Goal: Task Accomplishment & Management: Complete application form

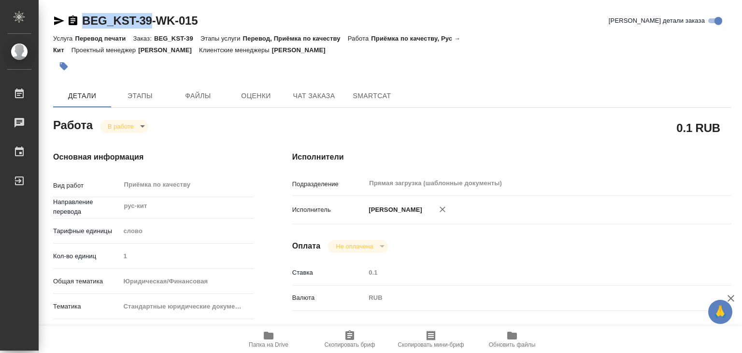
drag, startPoint x: 78, startPoint y: 6, endPoint x: 143, endPoint y: 15, distance: 65.3
copy link "BEG_KST-3"
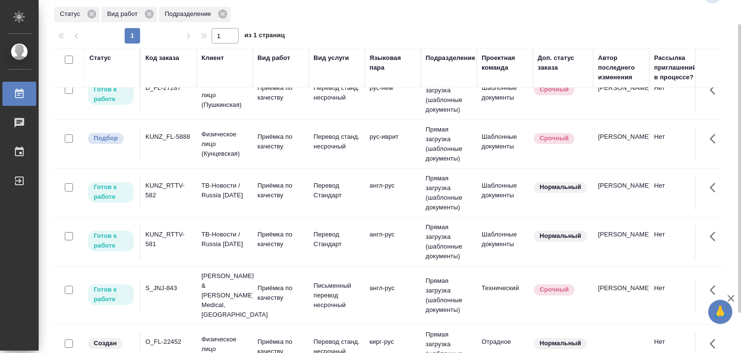
scroll to position [302, 0]
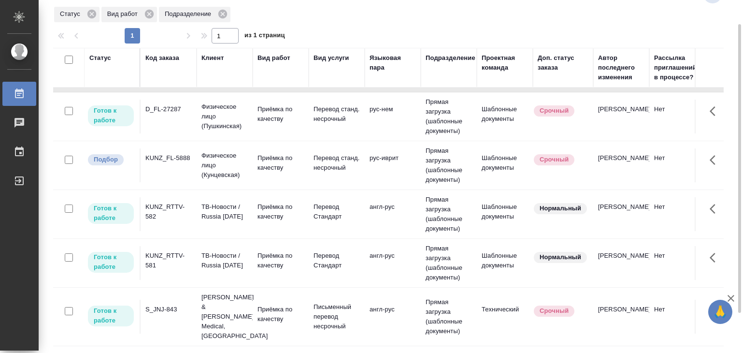
click at [191, 312] on td "S_JNJ-843" at bounding box center [169, 317] width 56 height 34
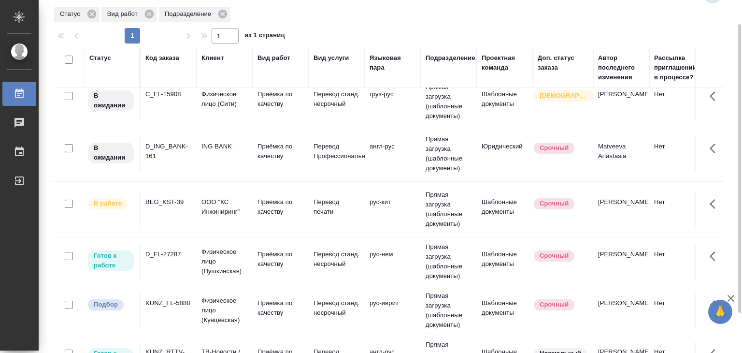
scroll to position [0, 0]
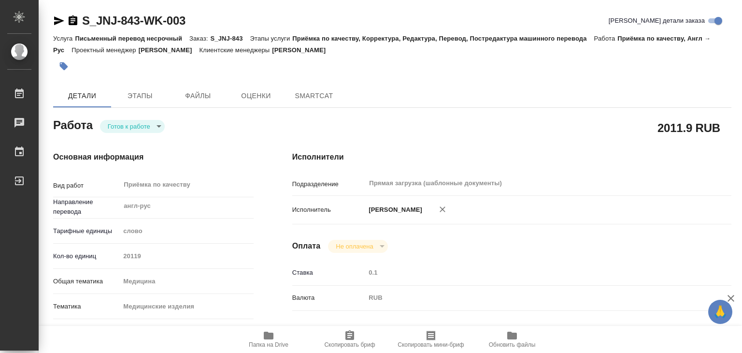
type textarea "x"
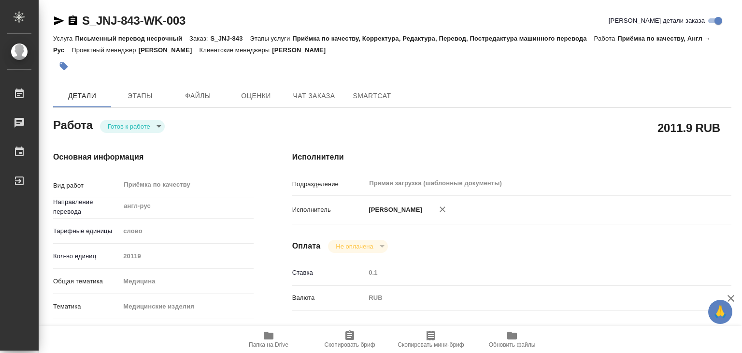
type textarea "x"
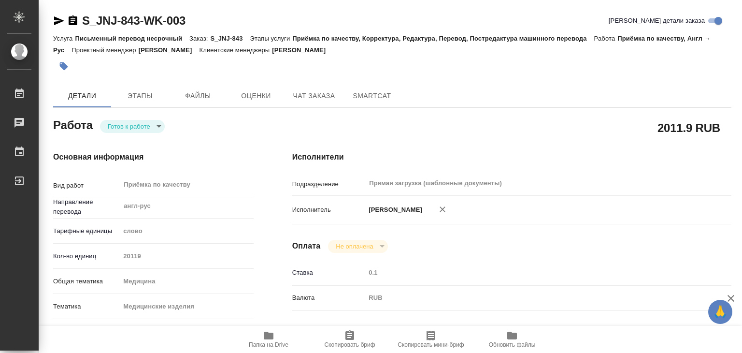
type textarea "x"
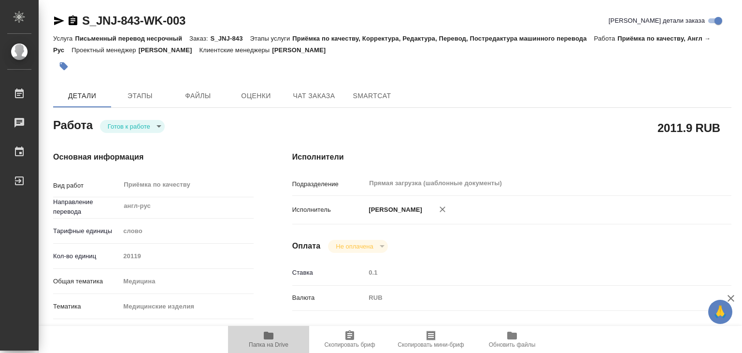
click at [272, 330] on icon "button" at bounding box center [269, 336] width 12 height 12
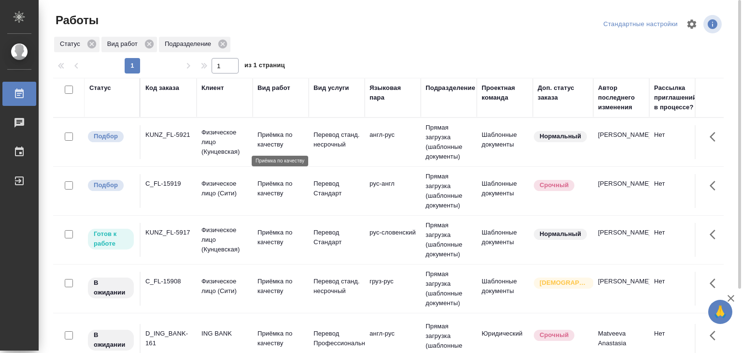
click at [276, 142] on p "Приёмка по качеству" at bounding box center [281, 139] width 46 height 19
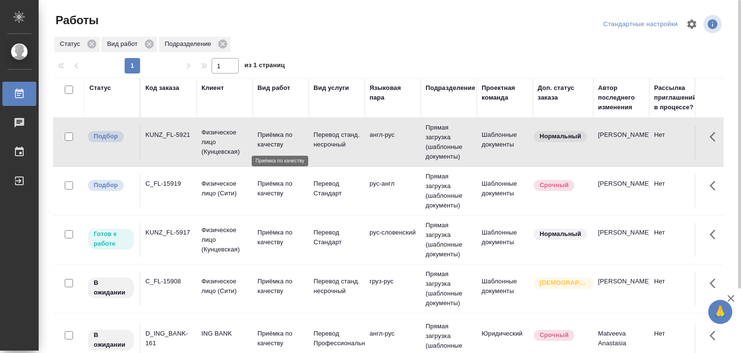
click at [276, 142] on p "Приёмка по качеству" at bounding box center [281, 139] width 46 height 19
click at [269, 182] on p "Приёмка по качеству" at bounding box center [281, 188] width 46 height 19
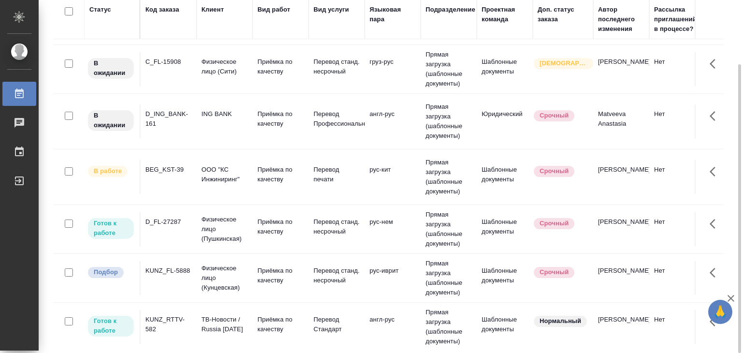
scroll to position [145, 0]
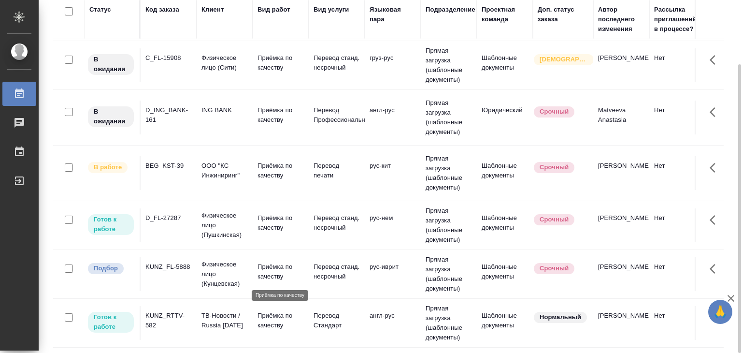
click at [290, 273] on p "Приёмка по качеству" at bounding box center [281, 271] width 46 height 19
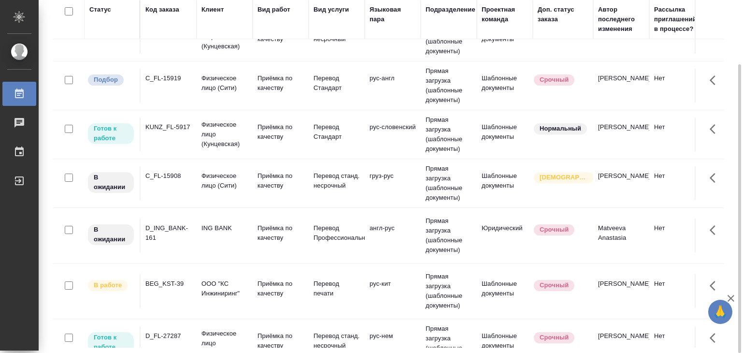
scroll to position [0, 0]
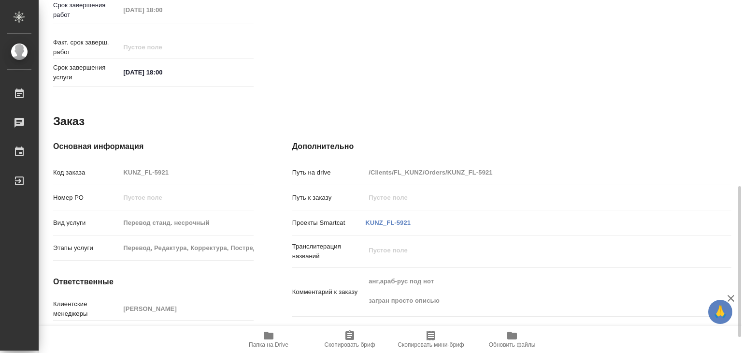
scroll to position [472, 0]
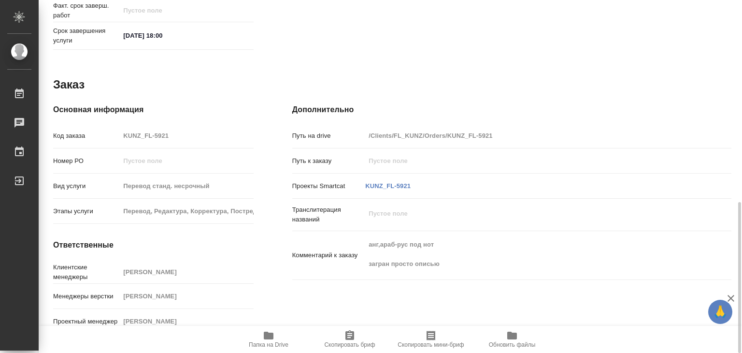
click at [270, 333] on icon "button" at bounding box center [269, 336] width 10 height 8
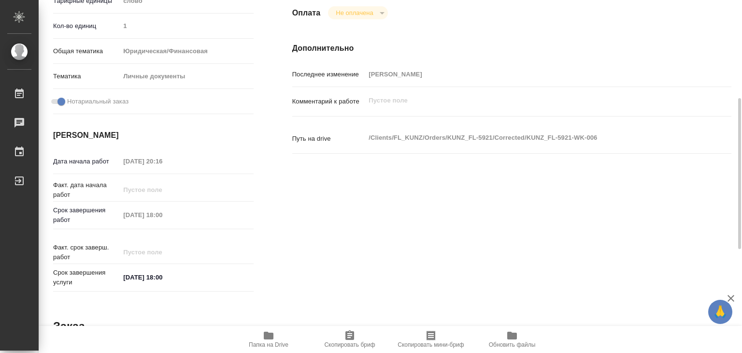
scroll to position [37, 0]
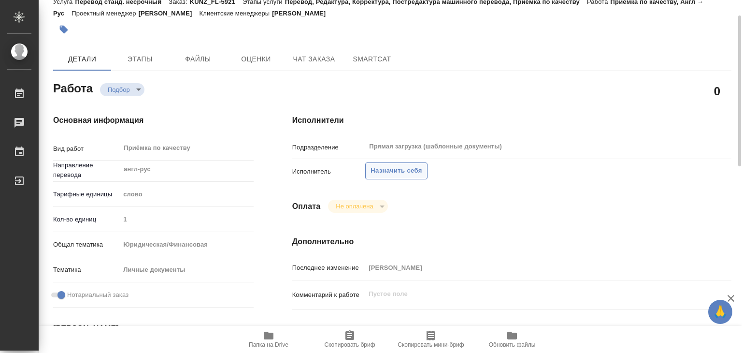
click at [380, 171] on span "Назначить себя" at bounding box center [396, 170] width 51 height 11
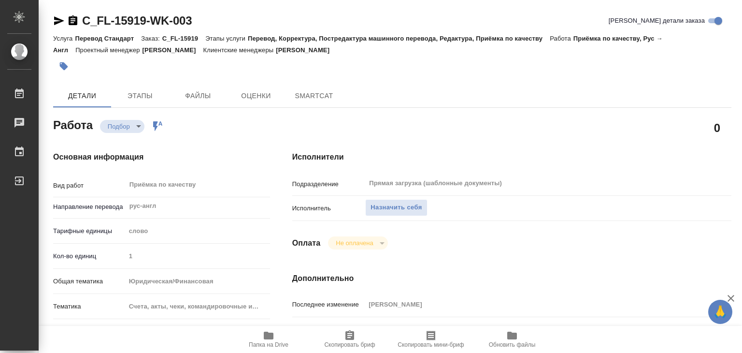
type textarea "x"
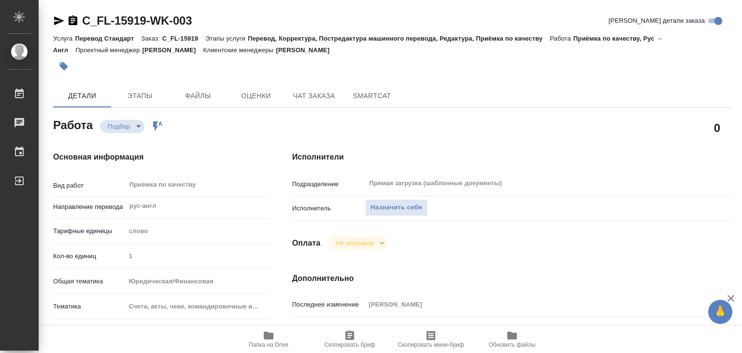
type textarea "x"
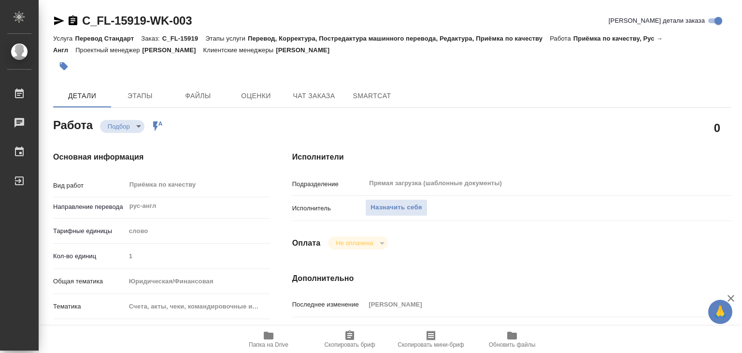
type textarea "x"
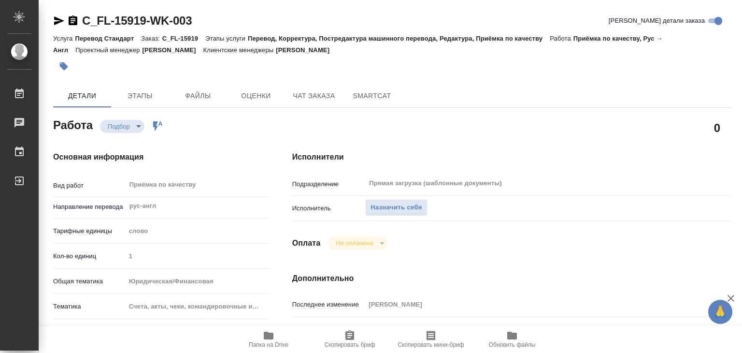
type textarea "x"
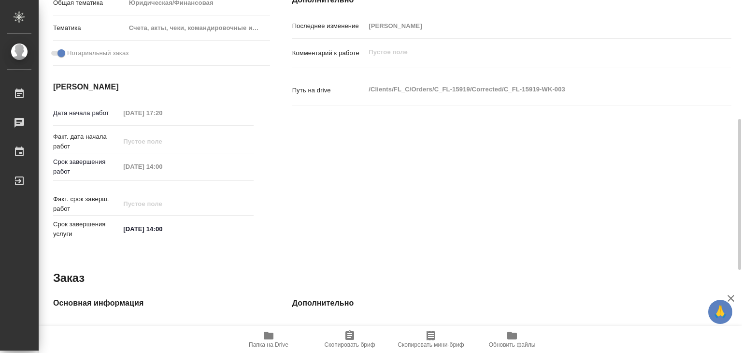
scroll to position [327, 0]
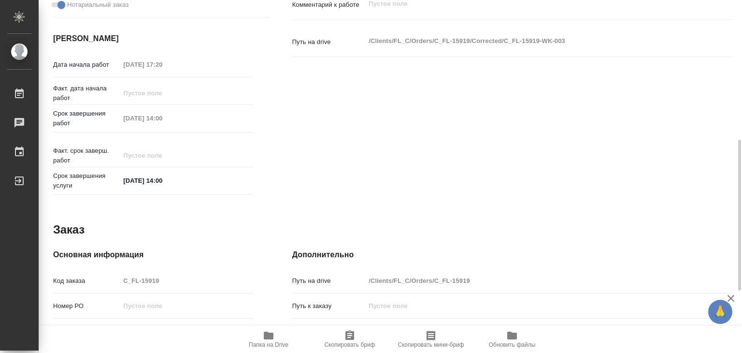
click at [279, 335] on span "Папка на Drive" at bounding box center [269, 339] width 70 height 18
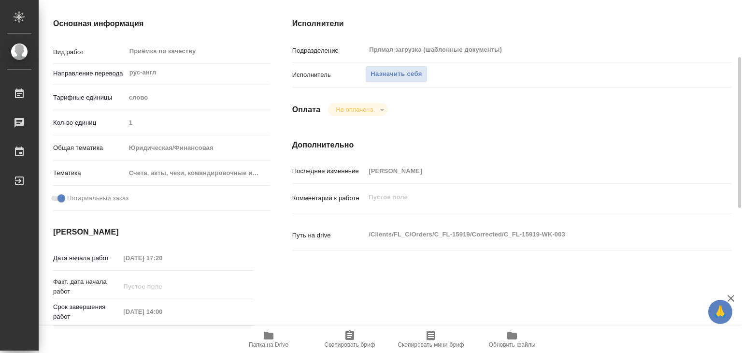
scroll to position [0, 0]
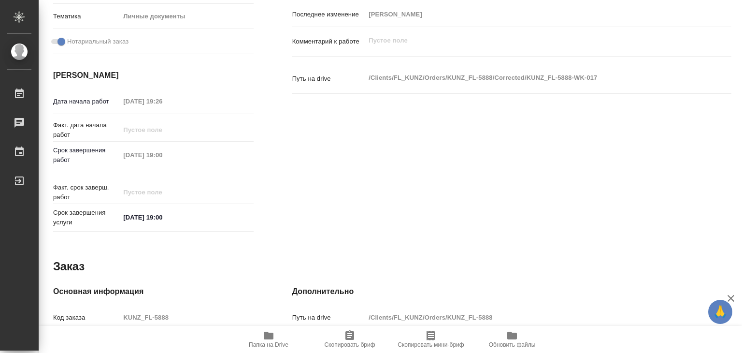
scroll to position [472, 0]
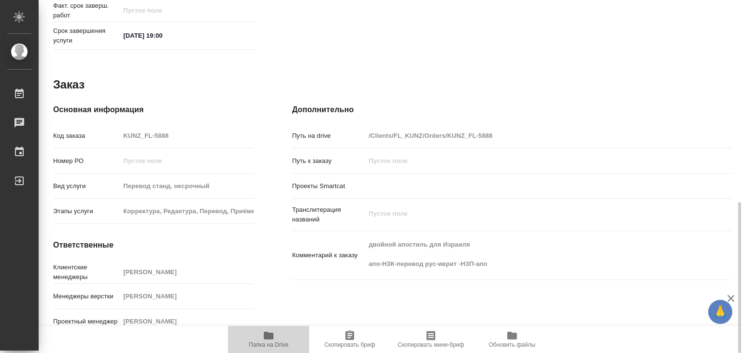
click at [272, 342] on span "Папка на Drive" at bounding box center [269, 344] width 40 height 7
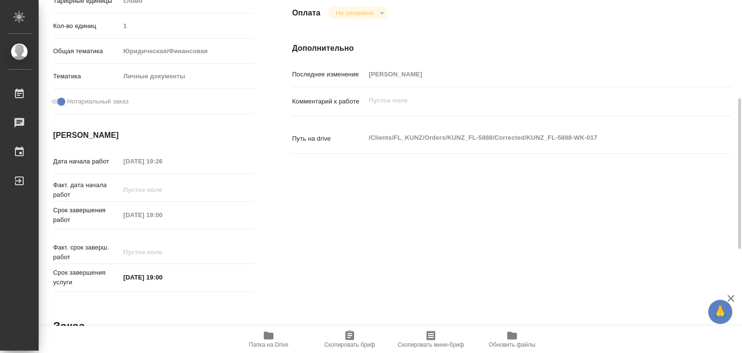
scroll to position [0, 0]
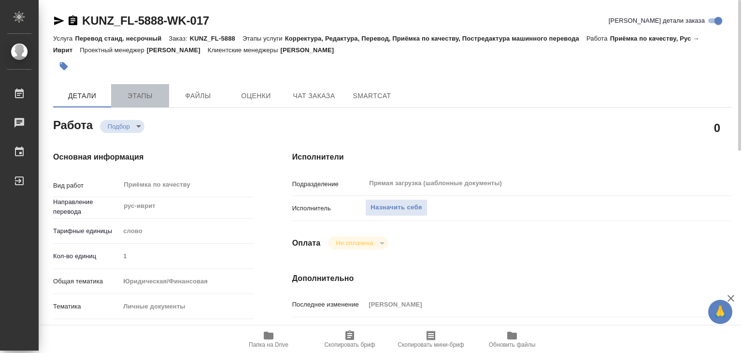
click at [157, 96] on span "Этапы" at bounding box center [140, 96] width 46 height 12
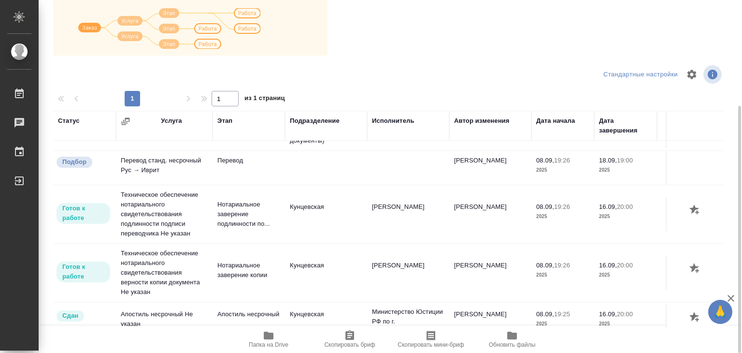
scroll to position [107, 0]
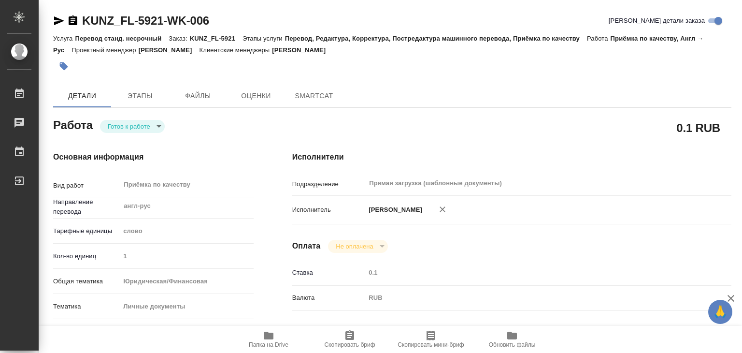
type textarea "x"
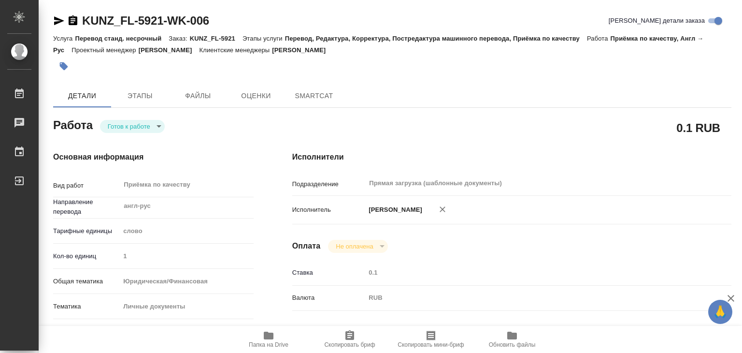
type textarea "x"
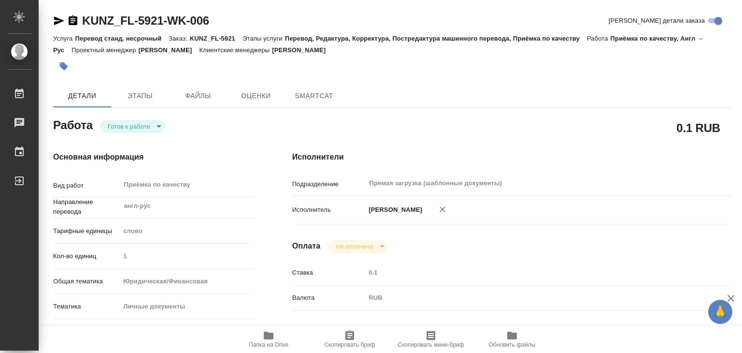
type textarea "x"
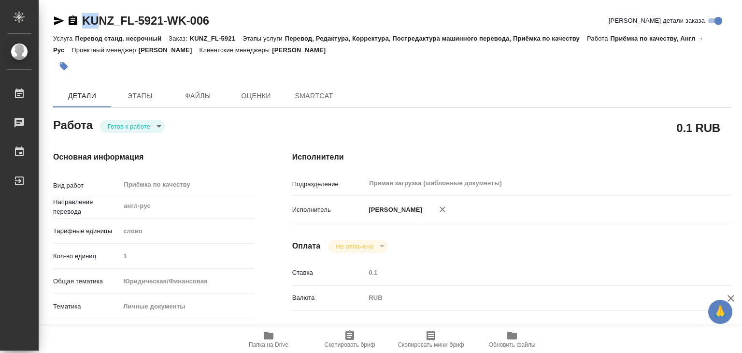
type textarea "x"
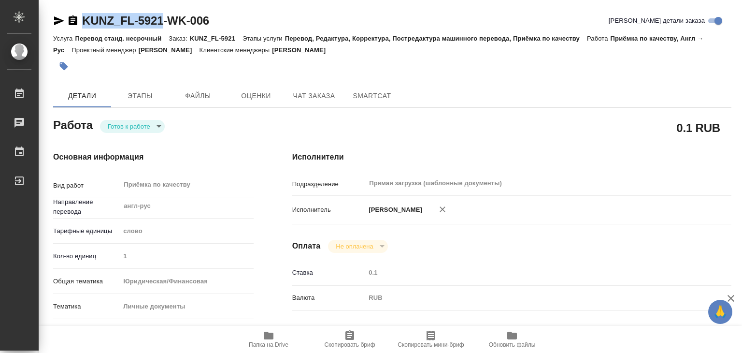
drag, startPoint x: 79, startPoint y: 12, endPoint x: 166, endPoint y: 17, distance: 86.7
copy link "KUNZ_FL-5921"
type textarea "x"
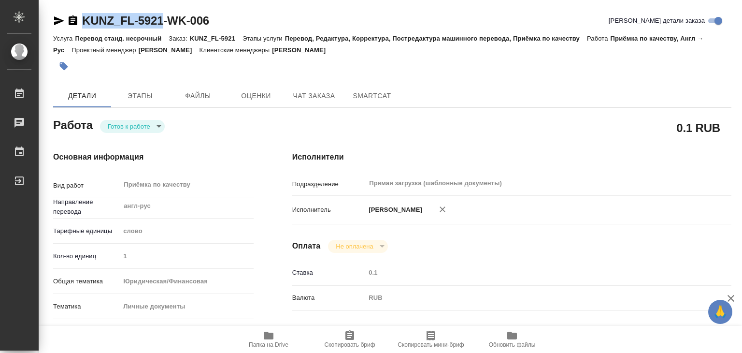
type textarea "x"
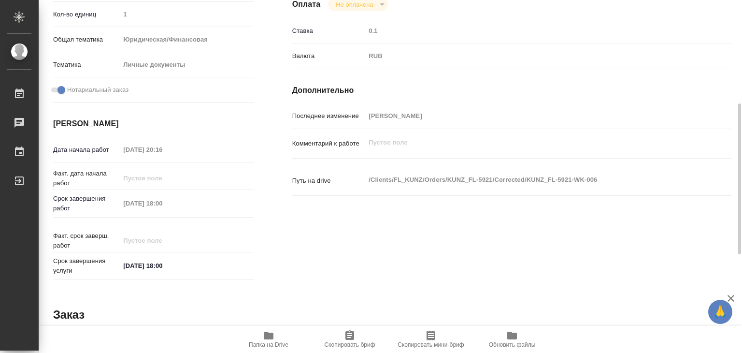
type textarea "x"
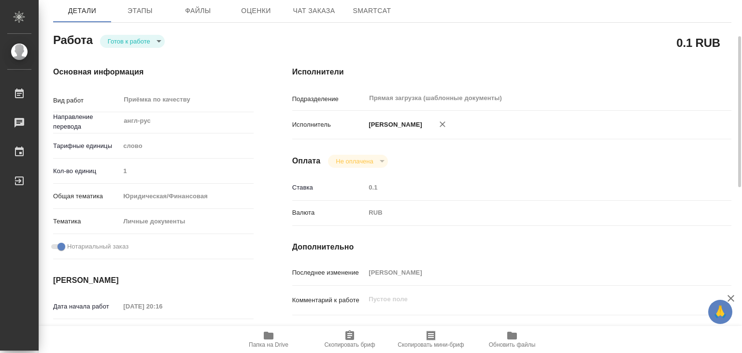
scroll to position [0, 0]
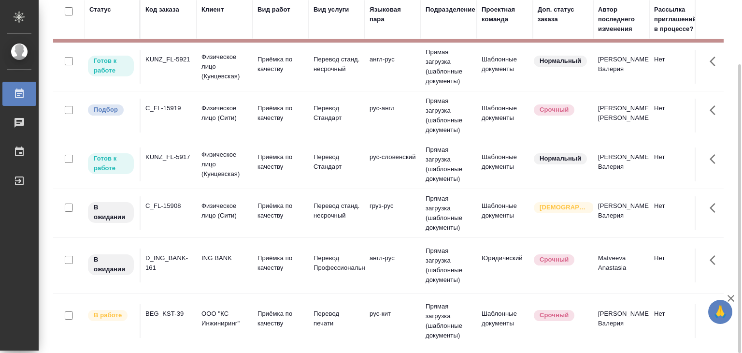
scroll to position [48, 0]
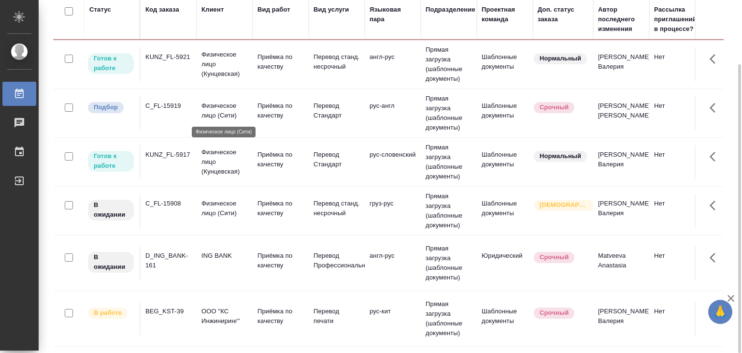
click at [213, 102] on p "Физическое лицо (Сити)" at bounding box center [225, 110] width 46 height 19
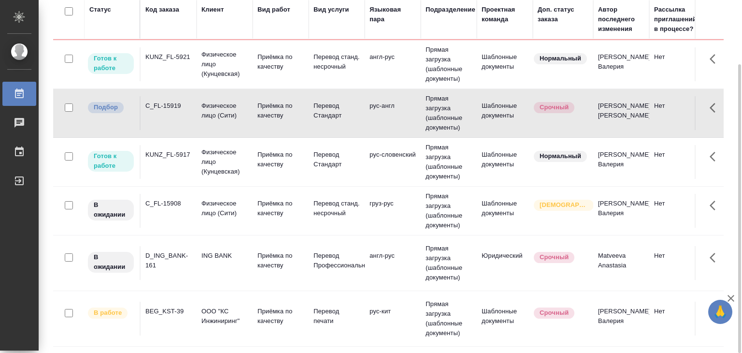
scroll to position [242, 0]
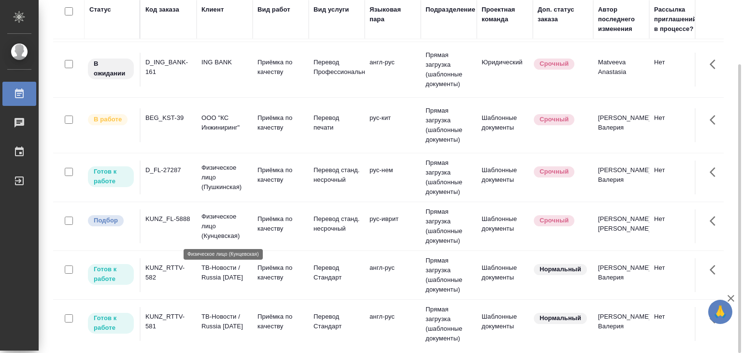
click at [242, 235] on p "Физическое лицо (Кунцевская)" at bounding box center [225, 226] width 46 height 29
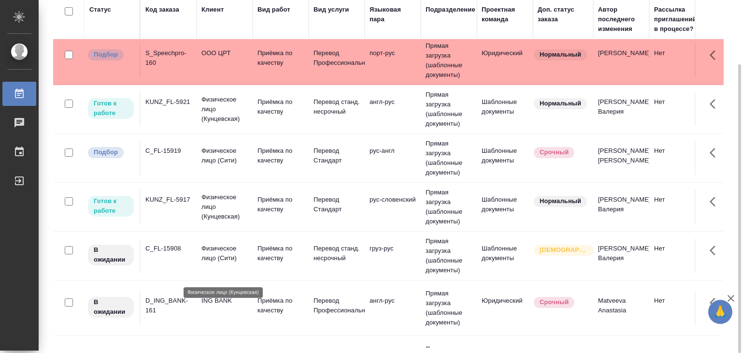
scroll to position [0, 0]
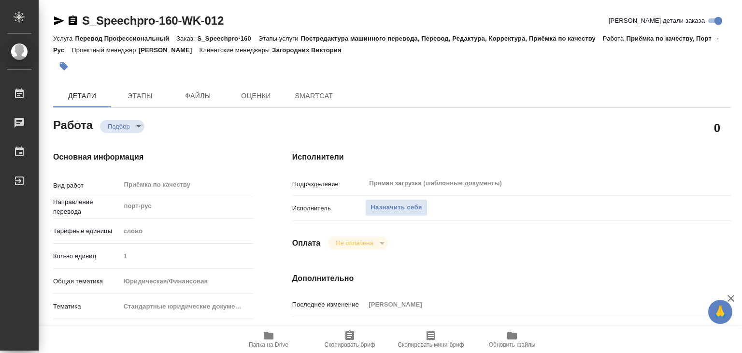
type textarea "x"
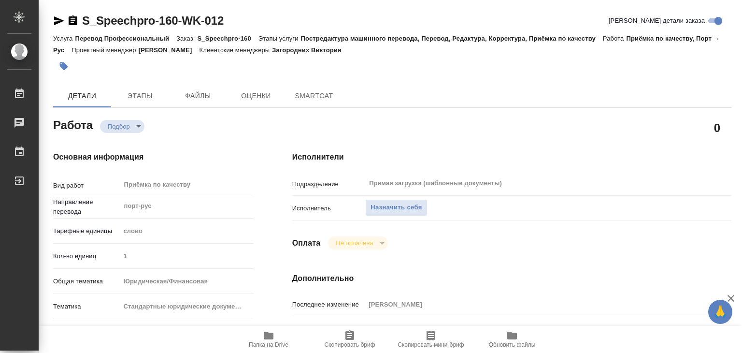
type textarea "x"
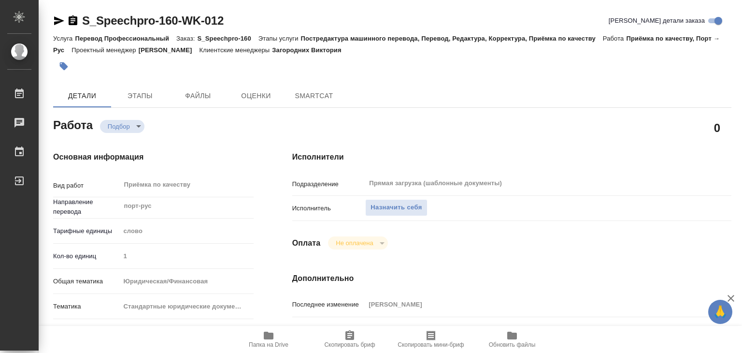
scroll to position [145, 0]
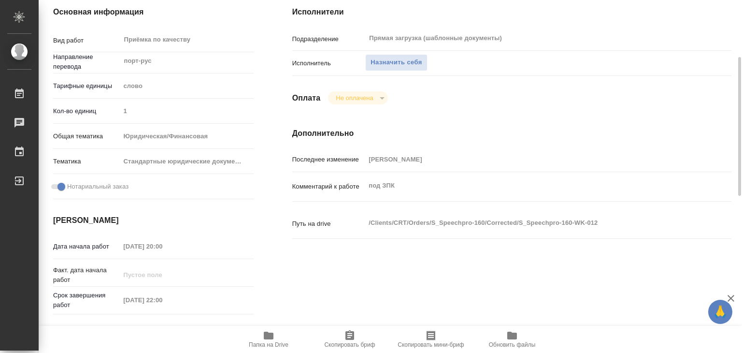
type textarea "x"
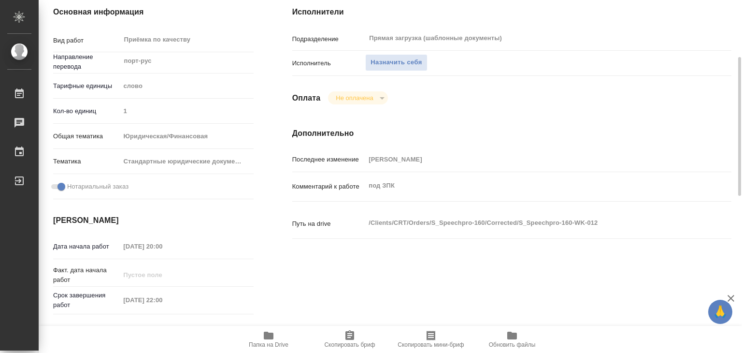
type textarea "x"
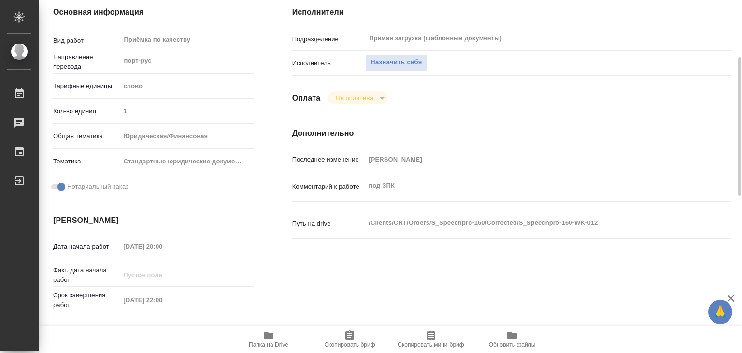
type textarea "x"
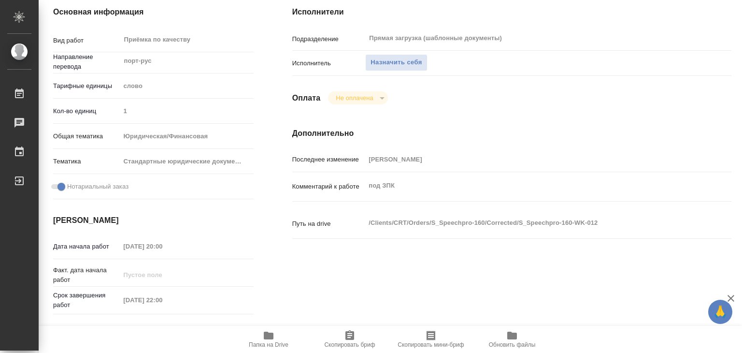
scroll to position [0, 0]
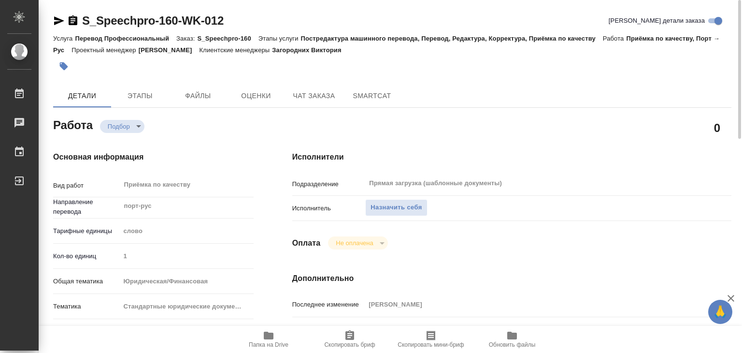
click at [278, 337] on span "Папка на Drive" at bounding box center [269, 339] width 70 height 18
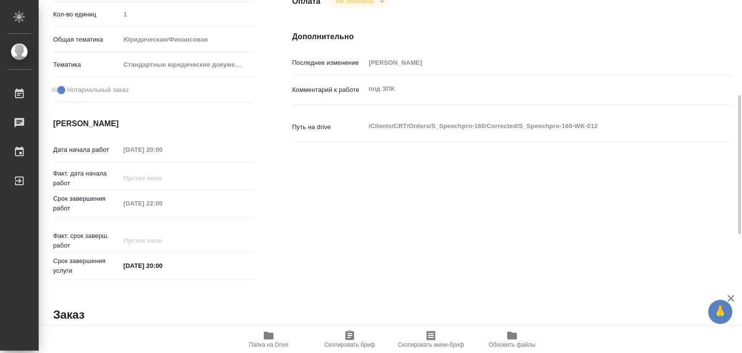
scroll to position [97, 0]
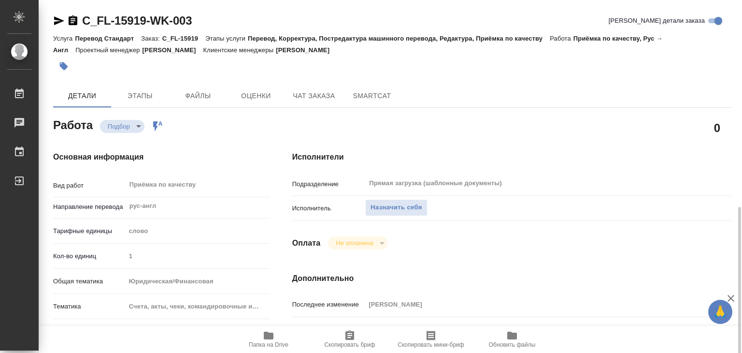
scroll to position [242, 0]
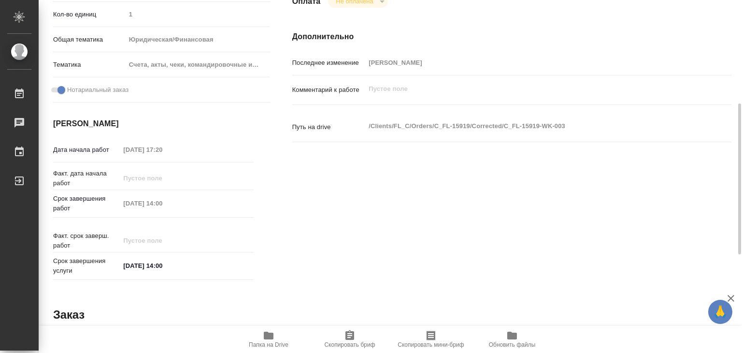
click at [260, 335] on span "Папка на Drive" at bounding box center [269, 339] width 70 height 18
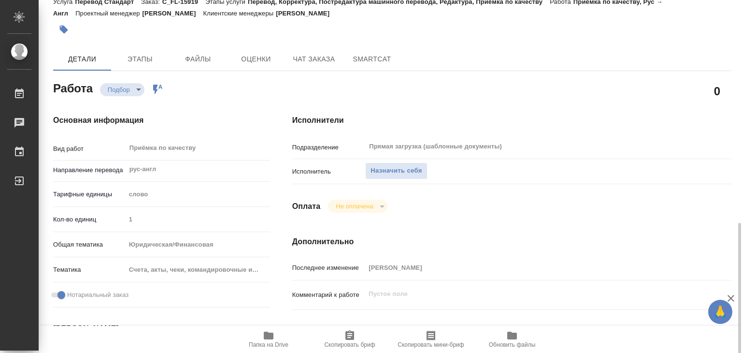
scroll to position [0, 0]
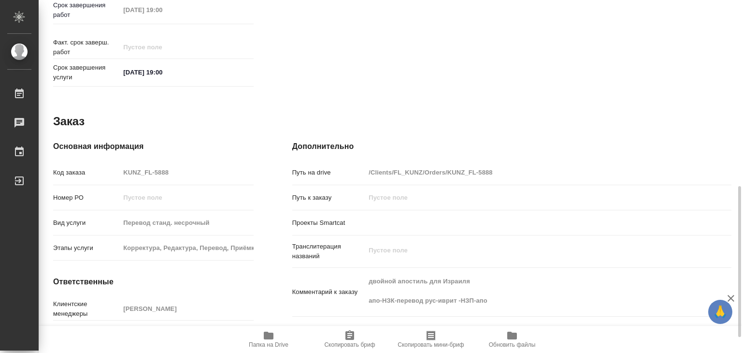
scroll to position [472, 0]
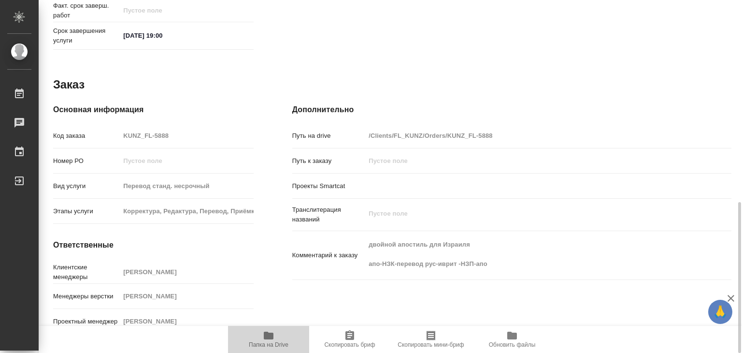
click at [269, 344] on span "Папка на Drive" at bounding box center [269, 344] width 40 height 7
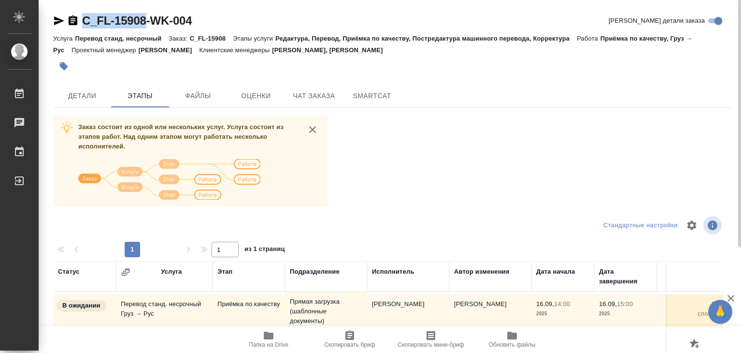
drag, startPoint x: 80, startPoint y: 10, endPoint x: 149, endPoint y: 22, distance: 70.6
click at [149, 22] on div "C_FL-15908-WK-004 Кратко детали заказа Услуга Перевод станд. несрочный Заказ: C…" at bounding box center [392, 252] width 689 height 504
copy link "C_FL-15908"
